Goal: Find specific page/section: Find specific page/section

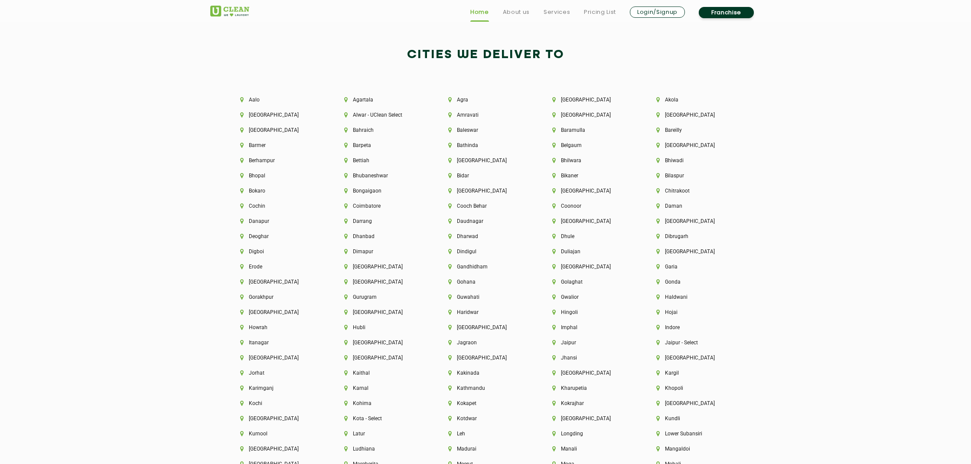
scroll to position [1993, 0]
click at [475, 324] on li "[GEOGRAPHIC_DATA]" at bounding box center [485, 325] width 75 height 6
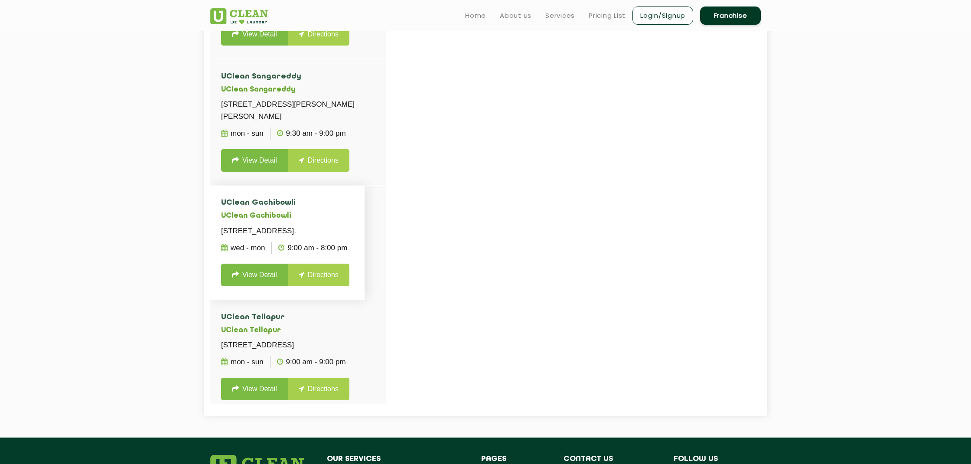
scroll to position [164, 0]
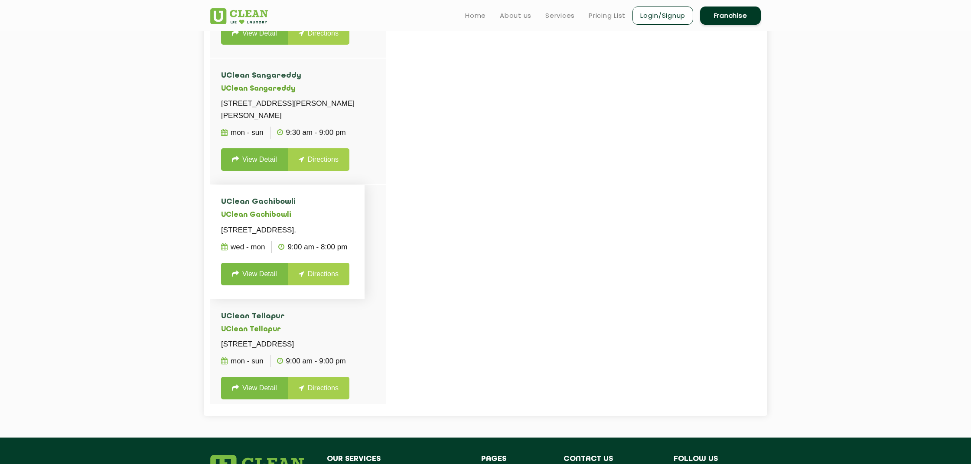
click at [269, 285] on link "View Detail" at bounding box center [254, 274] width 67 height 23
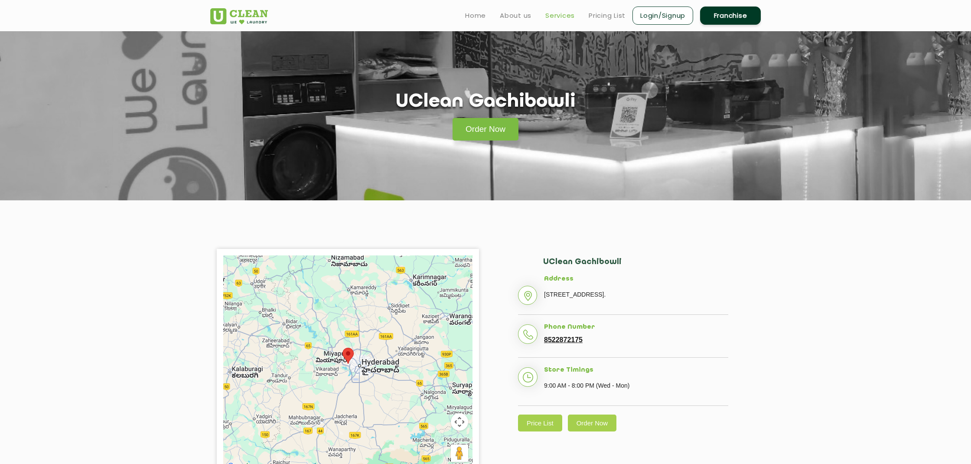
click at [563, 15] on link "Services" at bounding box center [559, 15] width 29 height 10
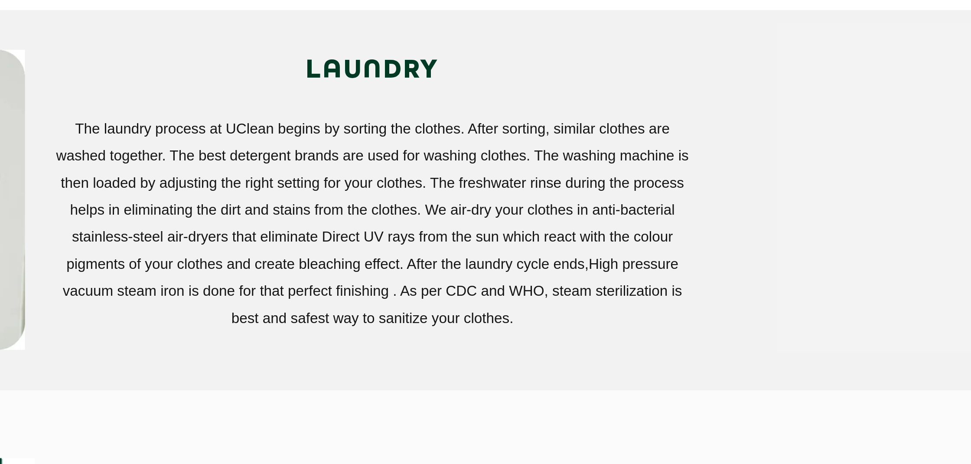
scroll to position [179, 0]
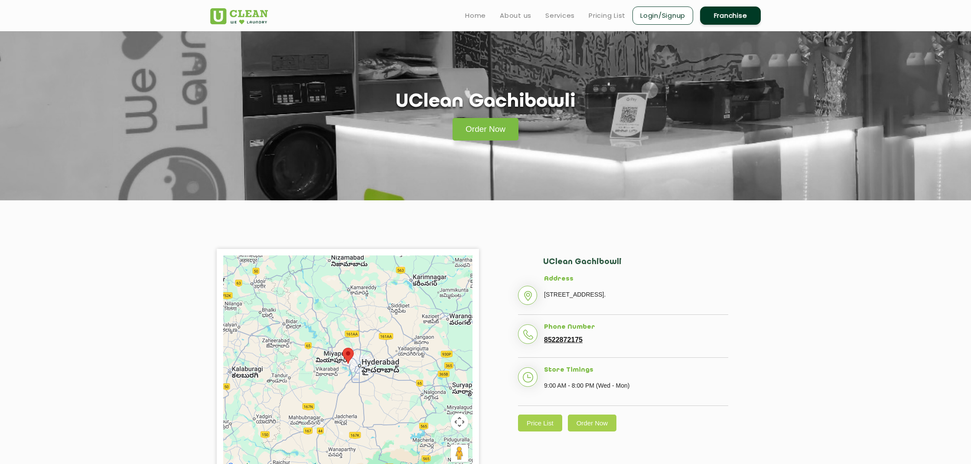
scroll to position [335, 0]
